Goal: Task Accomplishment & Management: Use online tool/utility

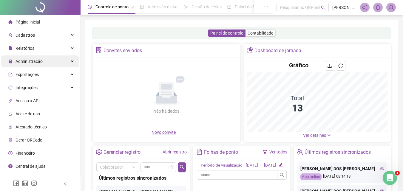
click at [24, 64] on span "Administração" at bounding box center [25, 61] width 34 height 12
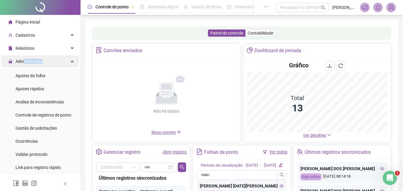
click at [24, 62] on span "Administração" at bounding box center [29, 61] width 27 height 5
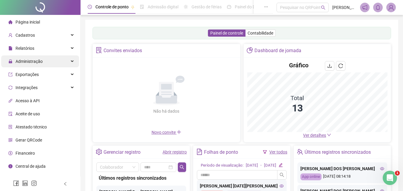
click at [24, 61] on span "Administração" at bounding box center [29, 61] width 27 height 5
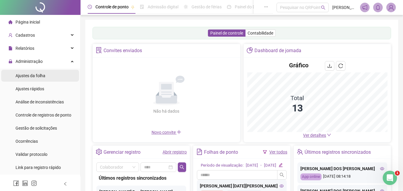
click at [23, 74] on span "Ajustes da folha" at bounding box center [31, 75] width 30 height 5
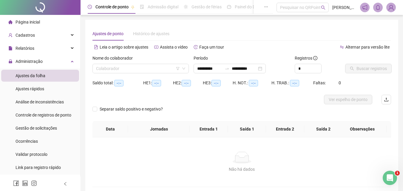
type input "**********"
click at [120, 70] on input "search" at bounding box center [138, 68] width 84 height 9
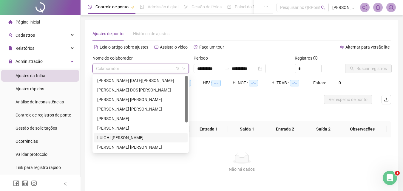
click at [108, 138] on div "LUIGHI [PERSON_NAME]" at bounding box center [140, 138] width 87 height 7
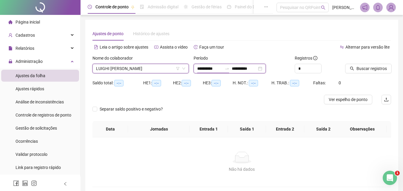
click at [200, 68] on input "**********" at bounding box center [209, 68] width 25 height 7
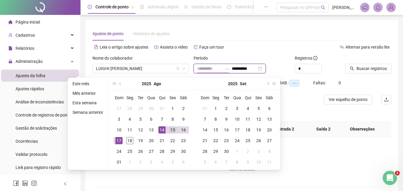
type input "**********"
click at [172, 130] on div "15" at bounding box center [172, 129] width 7 height 7
type input "**********"
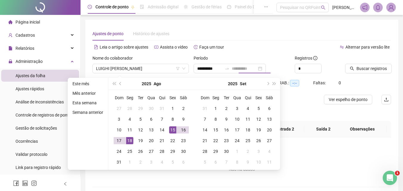
click at [131, 139] on div "18" at bounding box center [129, 140] width 7 height 7
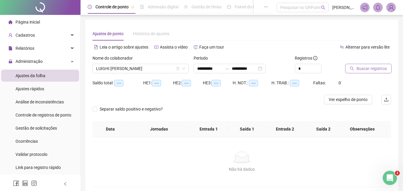
click at [373, 68] on span "Buscar registros" at bounding box center [371, 68] width 30 height 7
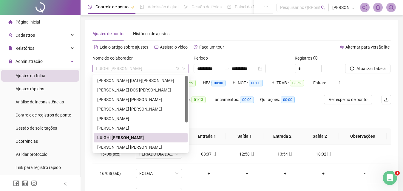
click at [148, 69] on span "LUIGHI [PERSON_NAME]" at bounding box center [140, 68] width 89 height 9
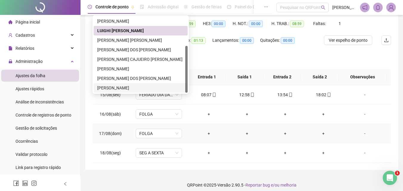
scroll to position [60, 0]
click at [118, 76] on div "[PERSON_NAME] DOS [PERSON_NAME]" at bounding box center [140, 78] width 87 height 7
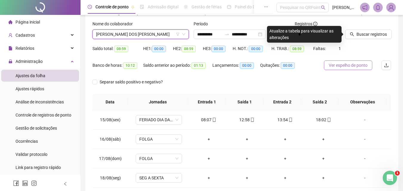
scroll to position [0, 0]
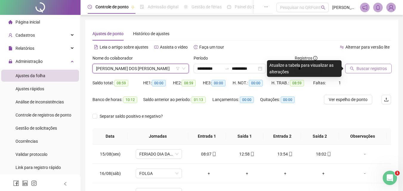
click at [368, 68] on span "Buscar registros" at bounding box center [371, 68] width 30 height 7
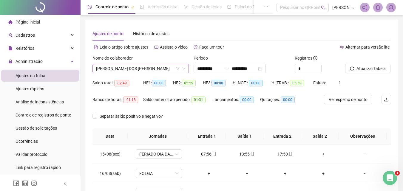
click at [152, 69] on span "[PERSON_NAME] DOS [PERSON_NAME]" at bounding box center [140, 68] width 89 height 9
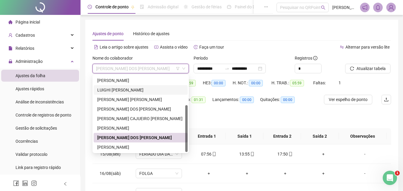
click at [114, 88] on div "LUIGHI [PERSON_NAME]" at bounding box center [140, 90] width 87 height 7
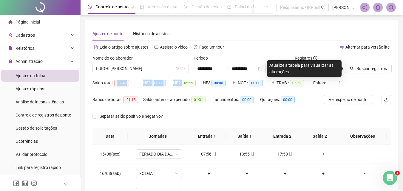
drag, startPoint x: 117, startPoint y: 89, endPoint x: 365, endPoint y: 84, distance: 247.4
click at [196, 89] on div "Saldo total: -02:49 HE 1: 00:00 HE 2: 05:59 HE 3: 00:00 H. NOT.: 00:00 H. TRAB.…" at bounding box center [241, 86] width 299 height 17
click at [375, 69] on span "Buscar registros" at bounding box center [371, 68] width 30 height 7
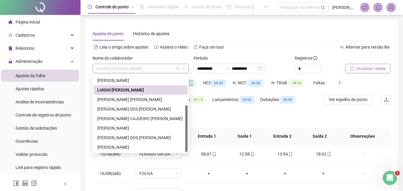
click at [154, 70] on span "LUIGHI [PERSON_NAME]" at bounding box center [140, 68] width 89 height 9
click at [132, 136] on div "[PERSON_NAME] DOS [PERSON_NAME]" at bounding box center [140, 138] width 87 height 7
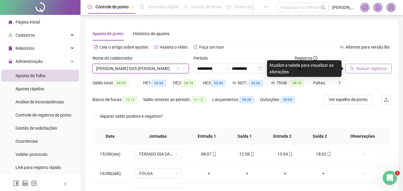
click at [362, 66] on span "Buscar registros" at bounding box center [371, 68] width 30 height 7
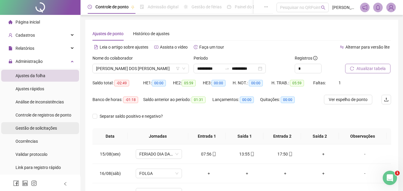
click at [39, 125] on ul "Ajustes da folha Ajustes rápidos Análise de inconsistências Controle de registr…" at bounding box center [40, 122] width 80 height 106
click at [41, 129] on span "Gestão de solicitações" at bounding box center [36, 128] width 41 height 5
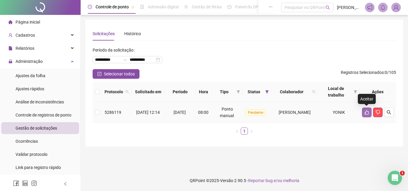
click at [365, 112] on icon "like" at bounding box center [366, 112] width 5 height 5
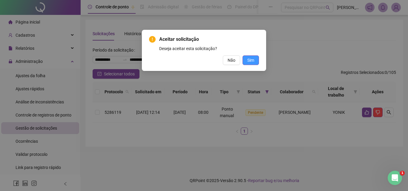
click at [252, 61] on span "Sim" at bounding box center [250, 60] width 7 height 7
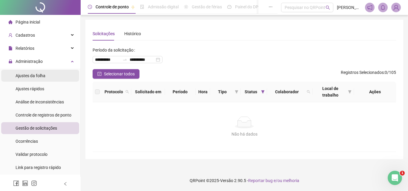
click at [37, 75] on span "Ajustes da folha" at bounding box center [31, 75] width 30 height 5
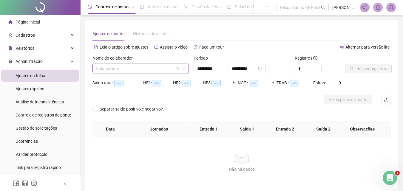
click at [118, 69] on input "search" at bounding box center [138, 68] width 84 height 9
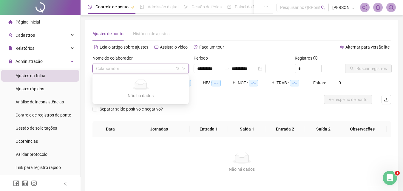
type input "**********"
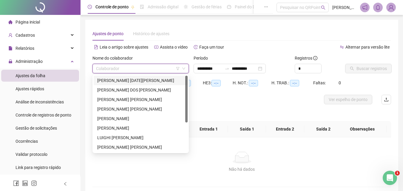
click at [120, 81] on div "[PERSON_NAME] [DATE][PERSON_NAME]" at bounding box center [140, 80] width 87 height 7
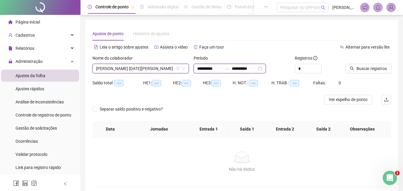
click at [206, 68] on input "**********" at bounding box center [209, 68] width 25 height 7
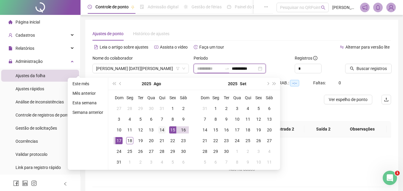
type input "**********"
click at [160, 130] on div "14" at bounding box center [161, 129] width 7 height 7
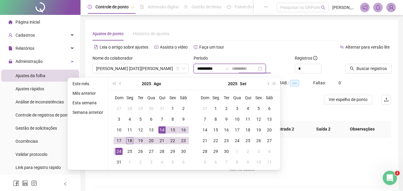
type input "**********"
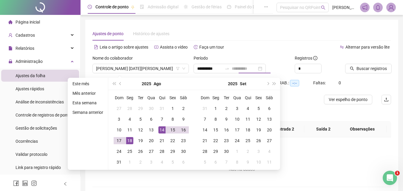
click at [129, 141] on div "18" at bounding box center [129, 140] width 7 height 7
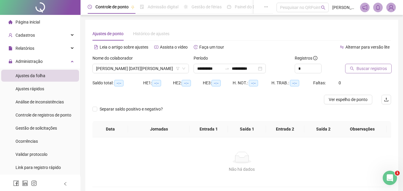
click at [365, 67] on span "Buscar registros" at bounding box center [371, 68] width 30 height 7
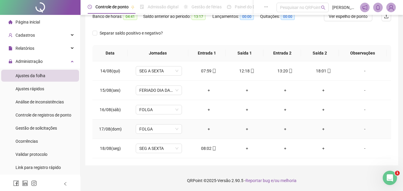
scroll to position [24, 0]
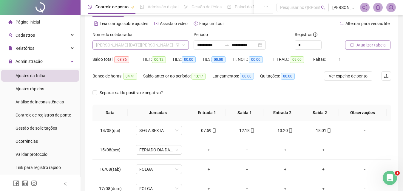
click at [146, 45] on span "[PERSON_NAME] [DATE][PERSON_NAME]" at bounding box center [140, 45] width 89 height 9
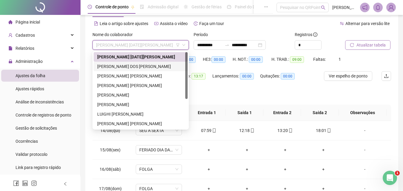
click at [134, 67] on div "[PERSON_NAME] DOS [PERSON_NAME]" at bounding box center [140, 66] width 87 height 7
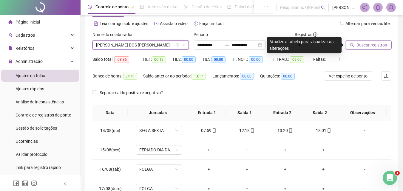
click at [368, 43] on span "Buscar registros" at bounding box center [371, 45] width 30 height 7
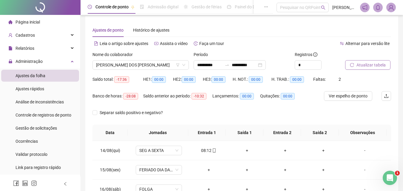
scroll to position [0, 0]
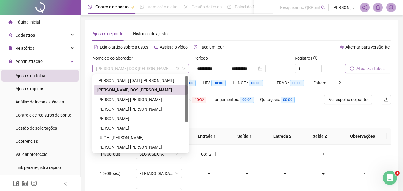
click at [165, 67] on span "[PERSON_NAME] DOS [PERSON_NAME]" at bounding box center [140, 68] width 89 height 9
click at [135, 101] on div "[PERSON_NAME] [PERSON_NAME]" at bounding box center [140, 99] width 87 height 7
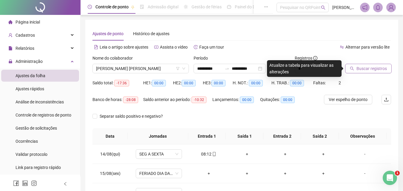
click at [356, 67] on span "Buscar registros" at bounding box center [371, 68] width 30 height 7
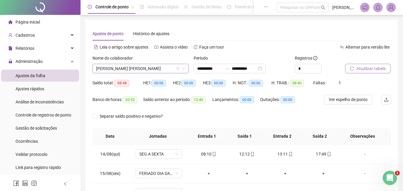
click at [159, 70] on span "[PERSON_NAME] [PERSON_NAME]" at bounding box center [140, 68] width 89 height 9
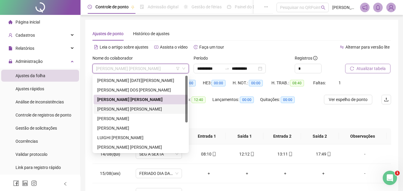
click at [126, 110] on div "[PERSON_NAME] [PERSON_NAME]" at bounding box center [140, 109] width 87 height 7
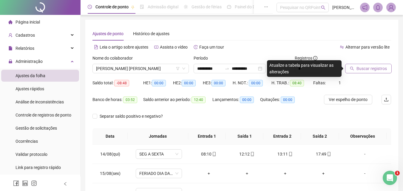
click at [379, 68] on span "Buscar registros" at bounding box center [371, 68] width 30 height 7
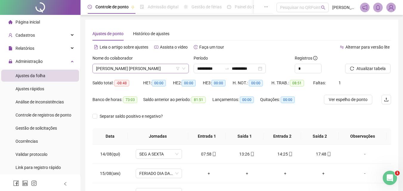
click at [155, 69] on span "[PERSON_NAME] [PERSON_NAME]" at bounding box center [140, 68] width 89 height 9
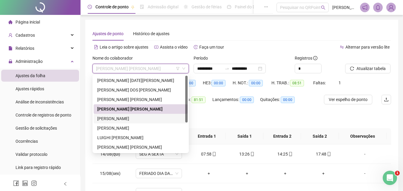
click at [140, 121] on div "[PERSON_NAME]" at bounding box center [140, 118] width 87 height 7
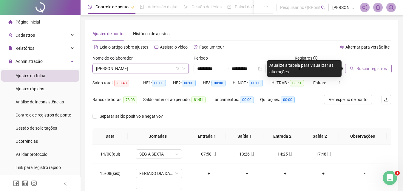
click at [365, 67] on span "Buscar registros" at bounding box center [371, 68] width 30 height 7
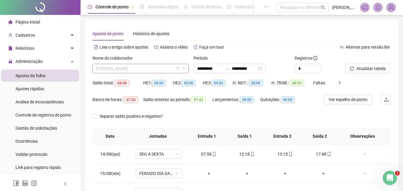
click at [164, 69] on span "[PERSON_NAME]" at bounding box center [140, 68] width 89 height 9
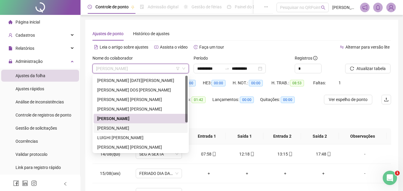
click at [130, 127] on div "[PERSON_NAME]" at bounding box center [140, 128] width 87 height 7
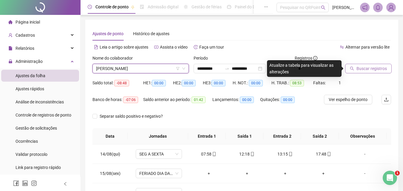
click at [365, 69] on span "Buscar registros" at bounding box center [371, 68] width 30 height 7
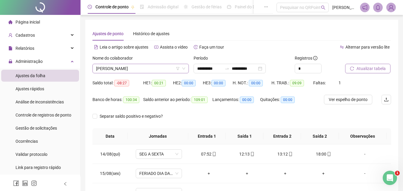
click at [159, 69] on span "[PERSON_NAME]" at bounding box center [140, 68] width 89 height 9
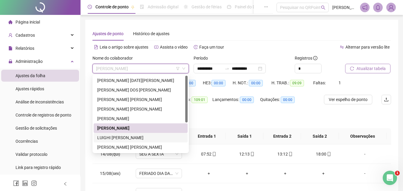
click at [138, 137] on div "LUIGHI [PERSON_NAME]" at bounding box center [140, 138] width 87 height 7
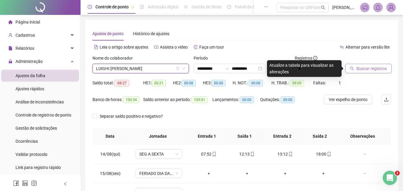
click at [365, 68] on span "Buscar registros" at bounding box center [371, 68] width 30 height 7
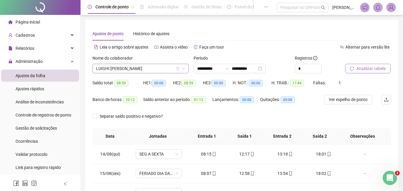
click at [149, 68] on span "LUIGHI [PERSON_NAME]" at bounding box center [140, 68] width 89 height 9
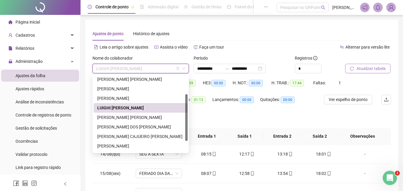
scroll to position [48, 0]
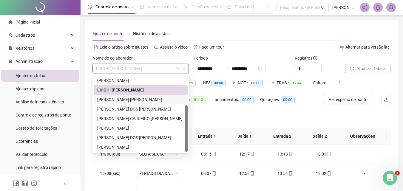
click at [138, 97] on div "[PERSON_NAME] [PERSON_NAME]" at bounding box center [140, 99] width 87 height 7
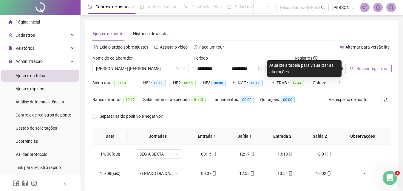
click at [361, 70] on span "Buscar registros" at bounding box center [371, 68] width 30 height 7
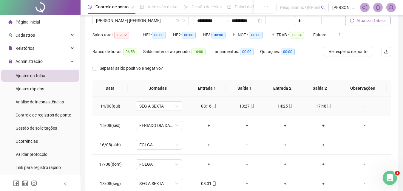
scroll to position [0, 0]
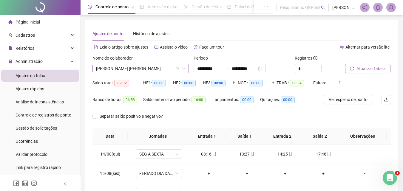
click at [158, 68] on span "[PERSON_NAME] [PERSON_NAME]" at bounding box center [140, 68] width 89 height 9
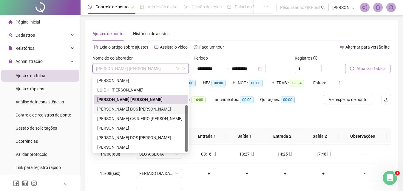
click at [139, 108] on div "[PERSON_NAME] DOS [PERSON_NAME]" at bounding box center [140, 109] width 87 height 7
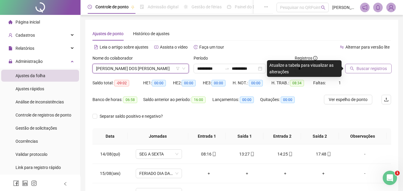
click at [375, 69] on span "Buscar registros" at bounding box center [371, 68] width 30 height 7
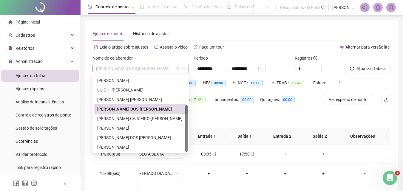
click at [157, 68] on span "[PERSON_NAME] DOS [PERSON_NAME]" at bounding box center [140, 68] width 89 height 9
click at [158, 118] on div "[PERSON_NAME] CAJUEIRO [PERSON_NAME]" at bounding box center [140, 118] width 87 height 7
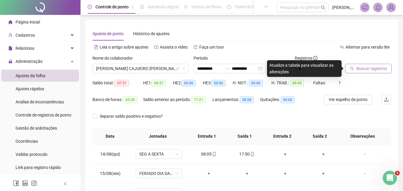
click at [377, 67] on span "Buscar registros" at bounding box center [371, 68] width 30 height 7
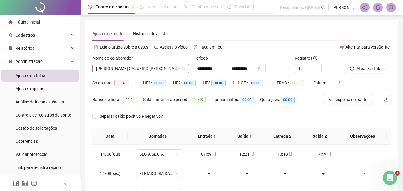
click at [166, 69] on span "[PERSON_NAME] CAJUEIRO [PERSON_NAME]" at bounding box center [140, 68] width 89 height 9
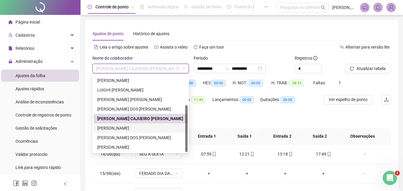
click at [143, 129] on div "[PERSON_NAME]" at bounding box center [140, 128] width 87 height 7
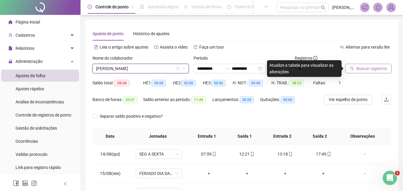
click at [374, 67] on span "Buscar registros" at bounding box center [371, 68] width 30 height 7
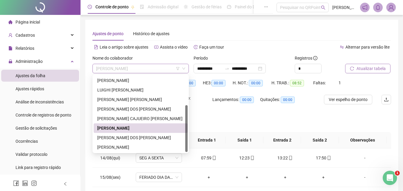
click at [152, 69] on span "[PERSON_NAME]" at bounding box center [140, 68] width 89 height 9
click at [139, 138] on div "[PERSON_NAME] DOS [PERSON_NAME]" at bounding box center [140, 138] width 87 height 7
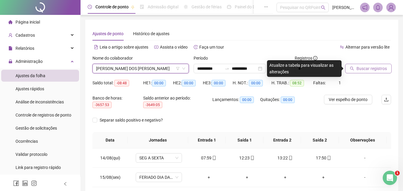
click at [153, 71] on span "[PERSON_NAME] DOS [PERSON_NAME]" at bounding box center [140, 68] width 89 height 9
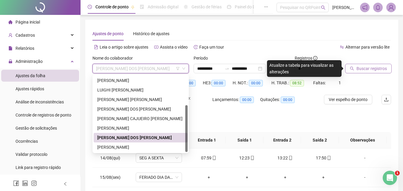
scroll to position [30, 0]
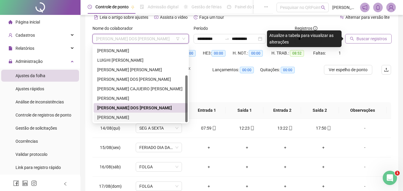
click at [136, 116] on div "[PERSON_NAME]" at bounding box center [140, 117] width 87 height 7
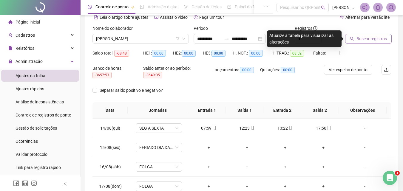
click at [375, 38] on span "Buscar registros" at bounding box center [371, 39] width 30 height 7
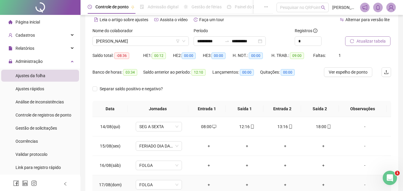
scroll to position [0, 0]
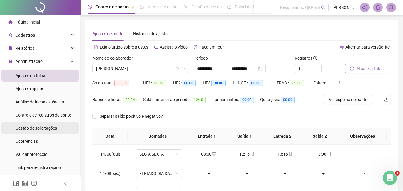
click at [40, 126] on span "Gestão de solicitações" at bounding box center [36, 128] width 41 height 5
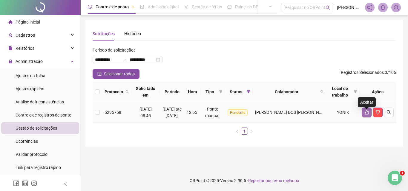
click at [367, 115] on icon "like" at bounding box center [366, 112] width 4 height 4
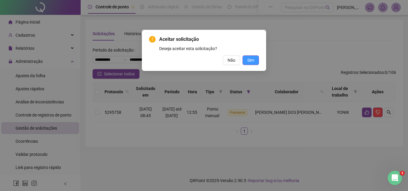
click at [248, 58] on span "Sim" at bounding box center [250, 60] width 7 height 7
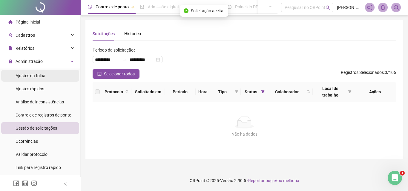
click at [32, 75] on span "Ajustes da folha" at bounding box center [31, 75] width 30 height 5
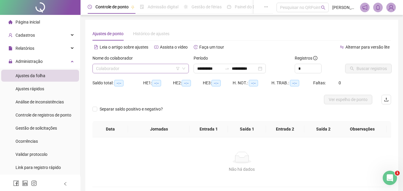
click at [135, 68] on input "search" at bounding box center [138, 68] width 84 height 9
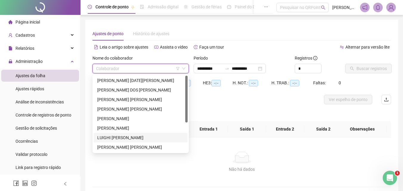
click at [132, 135] on div "LUIGHI [PERSON_NAME]" at bounding box center [140, 138] width 87 height 7
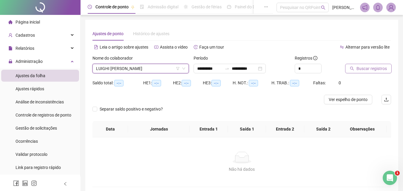
click at [378, 66] on span "Buscar registros" at bounding box center [371, 68] width 30 height 7
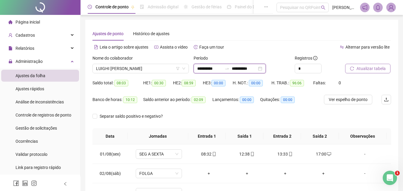
click at [241, 66] on input "**********" at bounding box center [244, 68] width 25 height 7
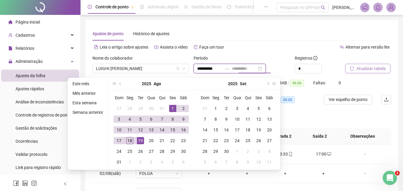
type input "**********"
click at [130, 141] on div "18" at bounding box center [129, 140] width 7 height 7
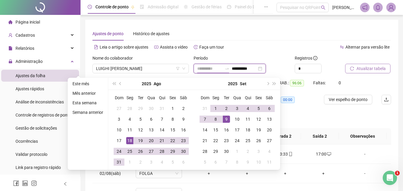
type input "**********"
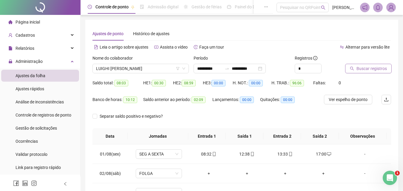
click at [375, 68] on span "Buscar registros" at bounding box center [371, 68] width 30 height 7
click at [146, 68] on span "LUIGHI [PERSON_NAME]" at bounding box center [140, 68] width 89 height 9
click at [366, 68] on span "Atualizar tabela" at bounding box center [370, 68] width 29 height 7
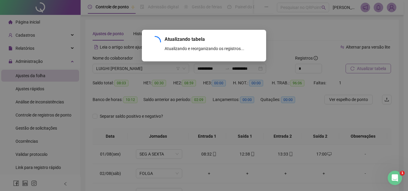
click at [366, 68] on div "Atualizando tabela Atualizando e reorganizando os registros... OK" at bounding box center [204, 95] width 408 height 191
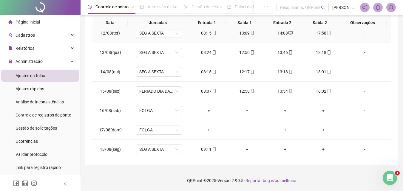
scroll to position [222, 0]
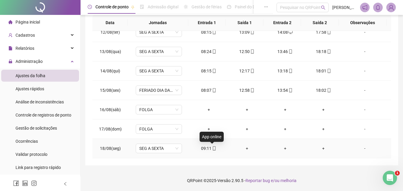
click at [213, 150] on icon "mobile" at bounding box center [214, 148] width 3 height 4
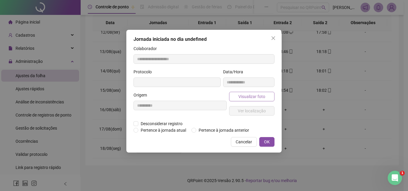
click at [254, 97] on span "Visualizar foto" at bounding box center [251, 96] width 27 height 7
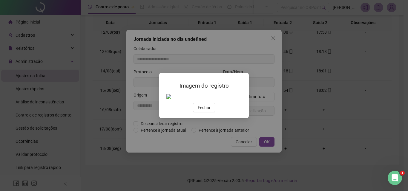
type input "**********"
click at [252, 95] on div "Imagem do registro Fechar" at bounding box center [204, 95] width 408 height 191
click at [202, 111] on span "Fechar" at bounding box center [203, 107] width 13 height 7
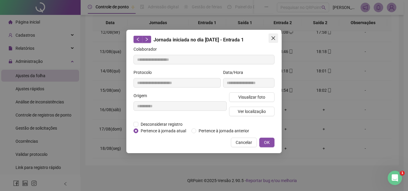
click at [271, 36] on icon "close" at bounding box center [273, 38] width 5 height 5
